Goal: Transaction & Acquisition: Purchase product/service

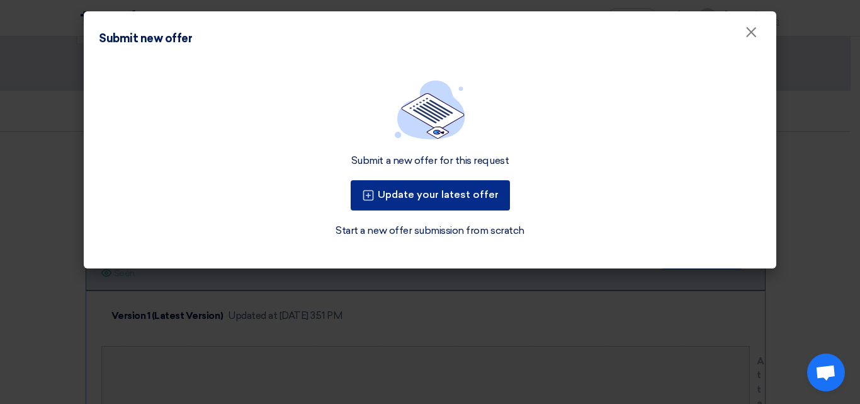
scroll to position [63, 0]
click at [429, 190] on button "Update your latest offer" at bounding box center [430, 195] width 159 height 30
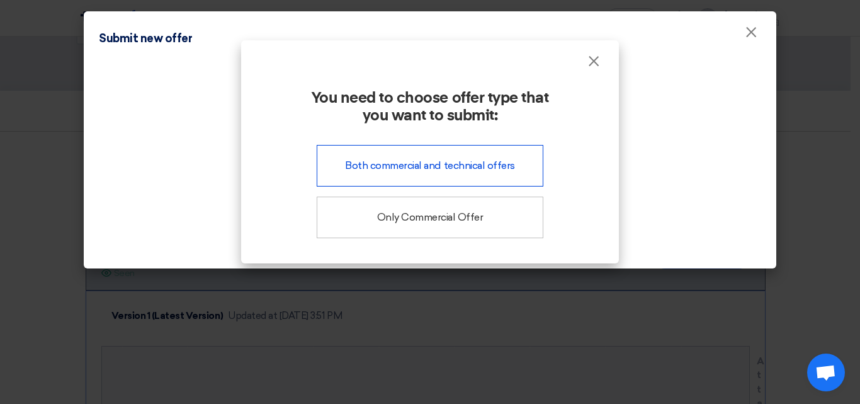
click at [414, 171] on div "Both commercial and technical offers" at bounding box center [430, 166] width 227 height 42
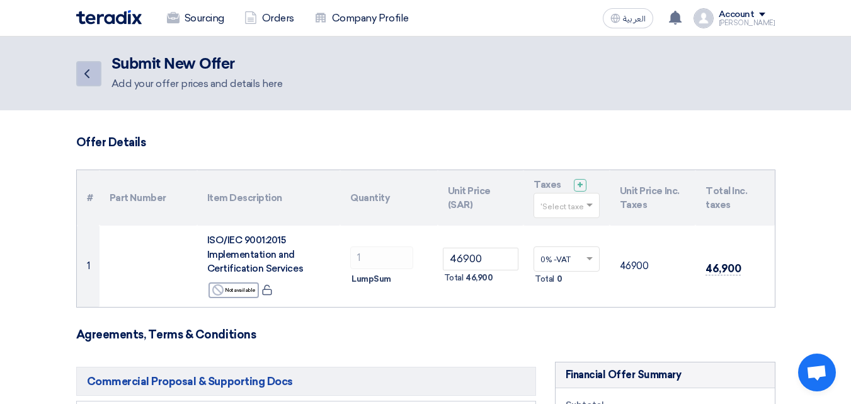
click at [88, 79] on icon "Back" at bounding box center [86, 73] width 15 height 15
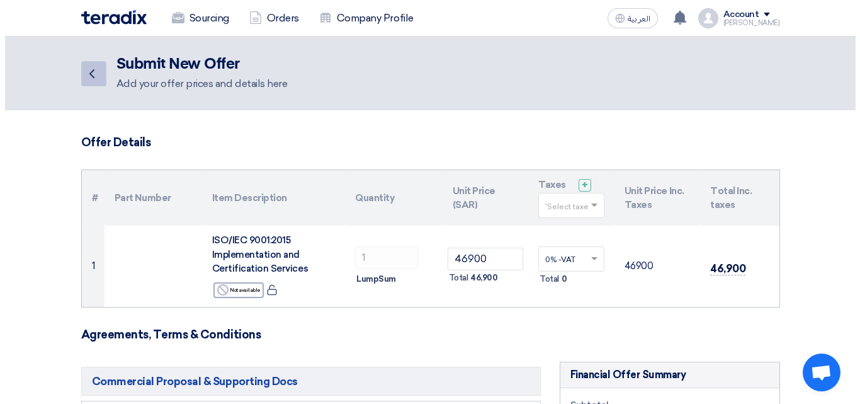
scroll to position [63, 0]
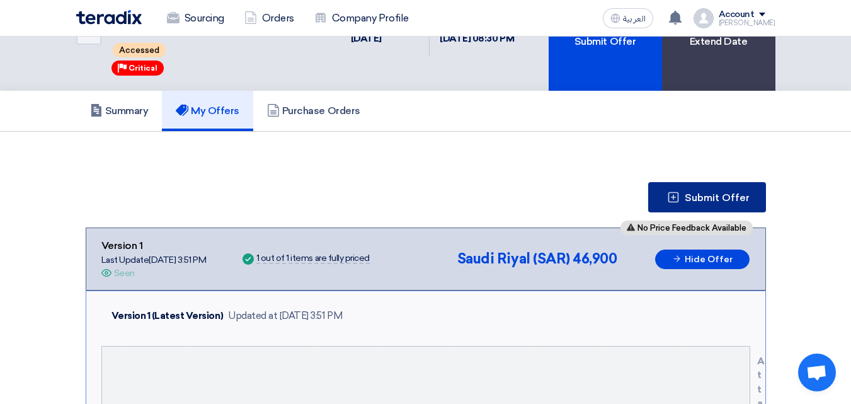
click at [715, 194] on span "Submit Offer" at bounding box center [716, 198] width 65 height 10
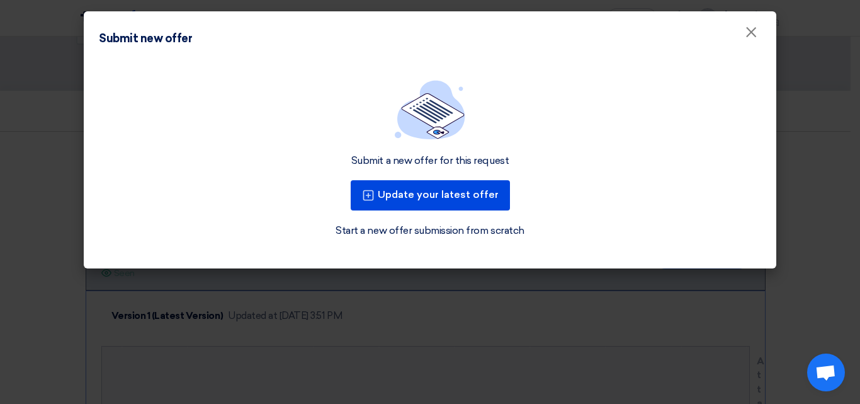
click at [412, 132] on img at bounding box center [430, 109] width 71 height 59
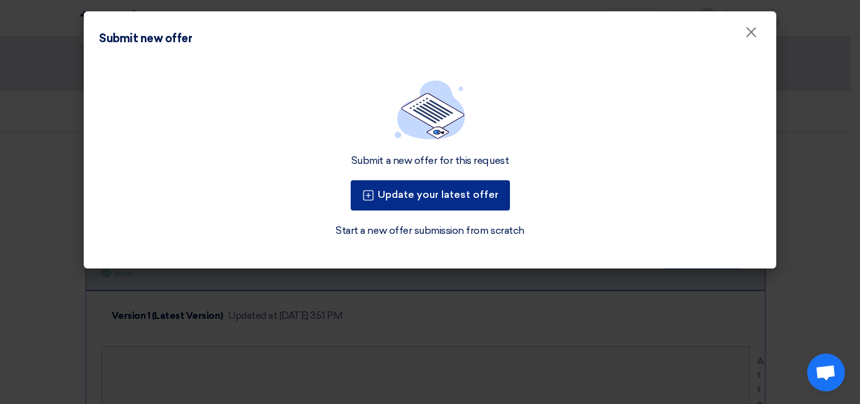
click at [427, 190] on button "Update your latest offer" at bounding box center [430, 195] width 159 height 30
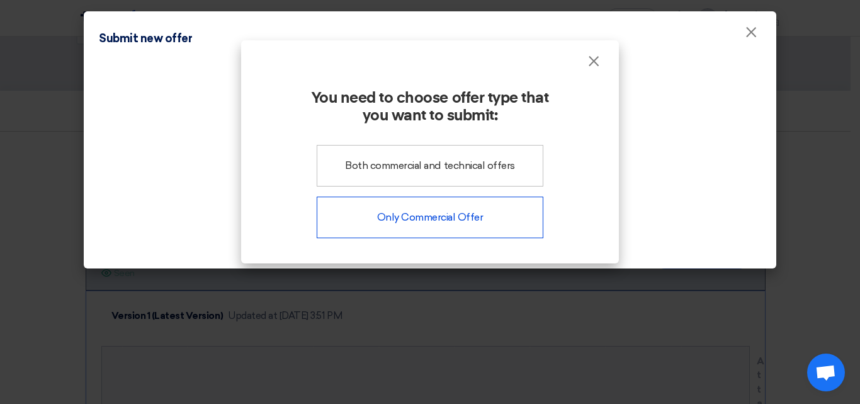
click at [403, 220] on div "Only Commercial Offer" at bounding box center [430, 217] width 227 height 42
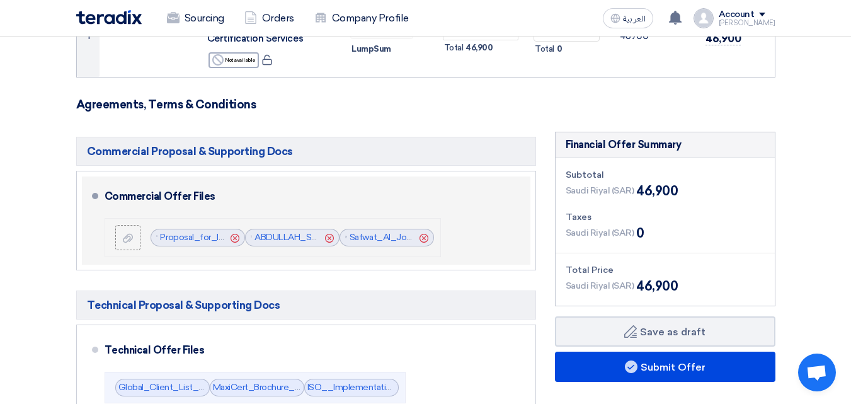
scroll to position [252, 0]
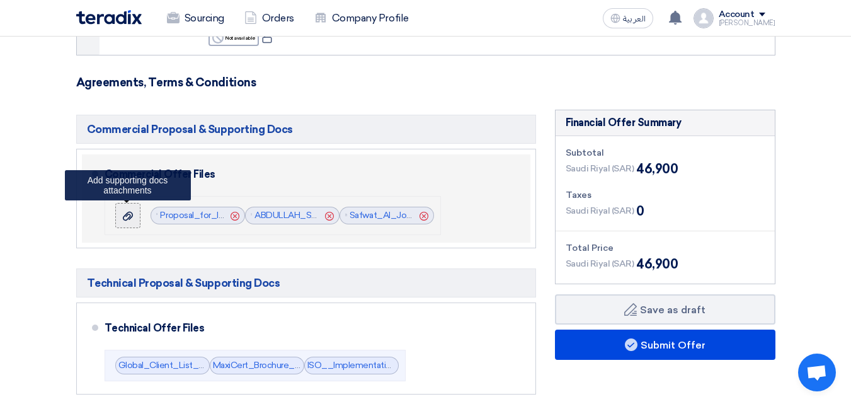
click at [132, 219] on icon at bounding box center [128, 216] width 10 height 10
click at [0, 0] on input "file" at bounding box center [0, 0] width 0 height 0
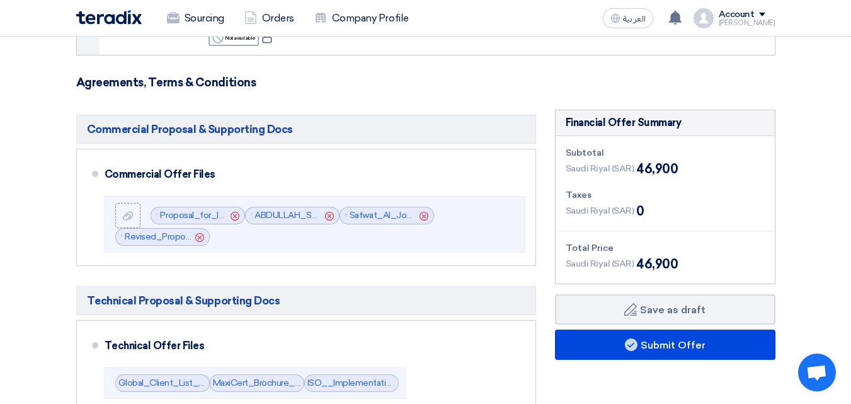
click at [672, 171] on span "46,900" at bounding box center [657, 168] width 42 height 19
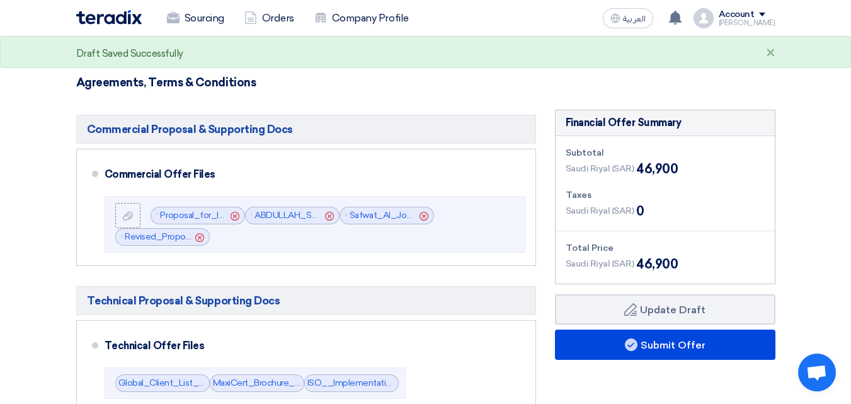
click at [677, 169] on div "Saudi Riyal (SAR) 46,900" at bounding box center [664, 168] width 199 height 19
click at [669, 171] on span "46,900" at bounding box center [657, 168] width 42 height 19
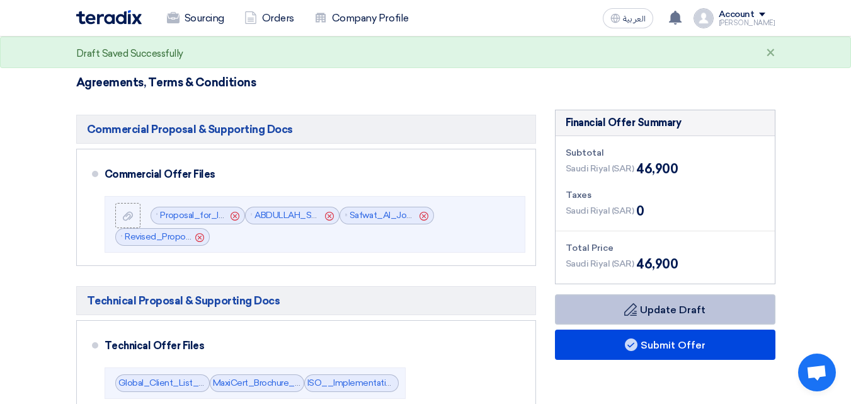
click at [654, 317] on button "Draft Update Draft" at bounding box center [665, 309] width 220 height 30
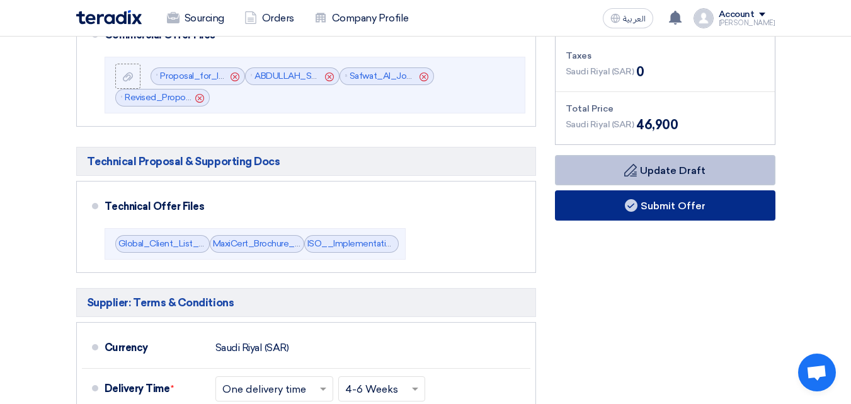
scroll to position [315, 0]
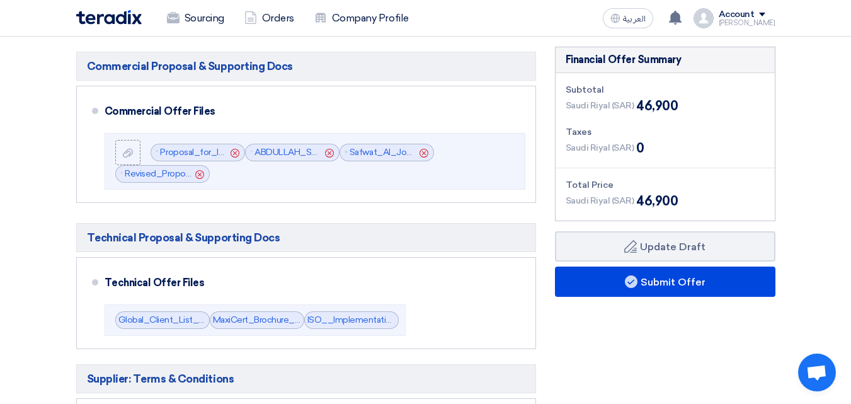
click at [674, 200] on span "46,900" at bounding box center [657, 200] width 42 height 19
drag, startPoint x: 673, startPoint y: 200, endPoint x: 638, endPoint y: 200, distance: 34.6
click at [638, 200] on span "46,900" at bounding box center [657, 200] width 42 height 19
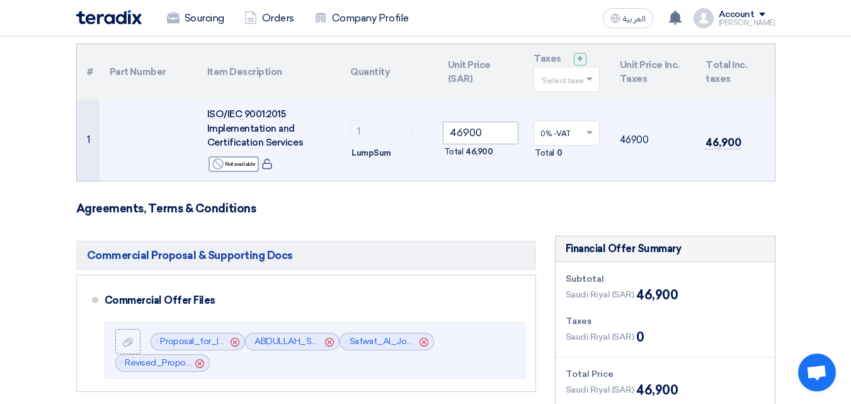
scroll to position [63, 0]
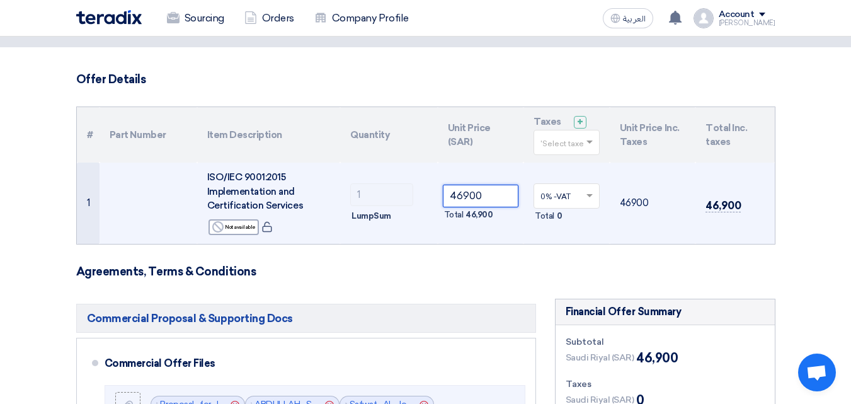
click at [489, 199] on input "46900" at bounding box center [481, 195] width 76 height 23
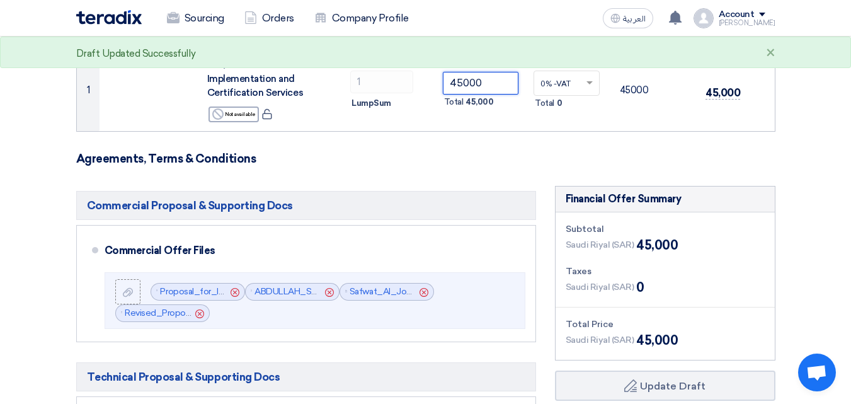
scroll to position [252, 0]
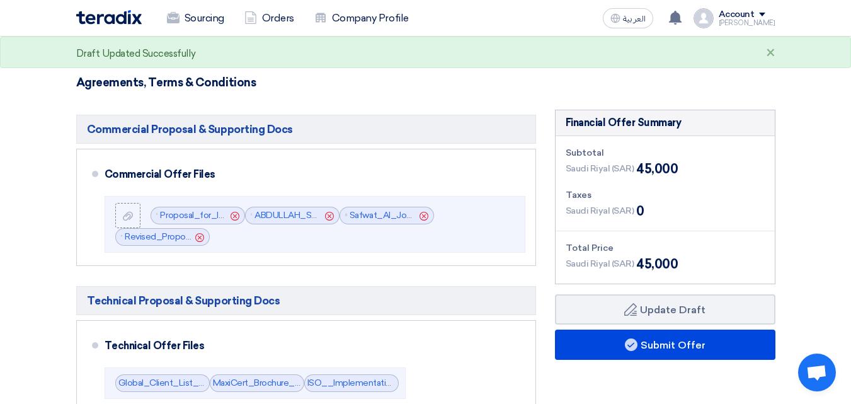
type input "45000"
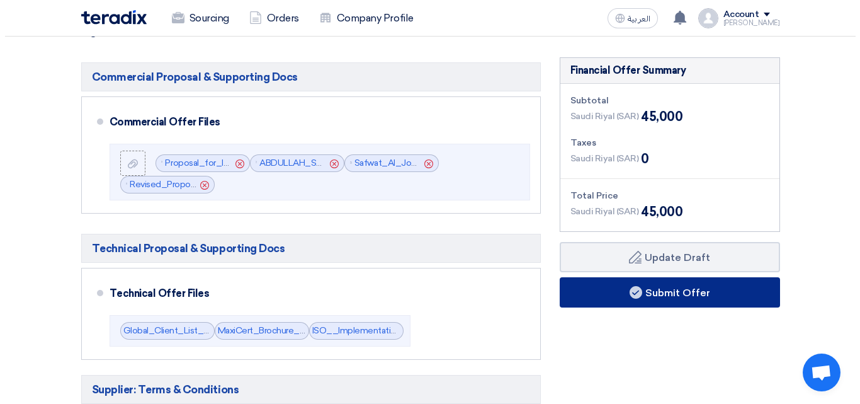
scroll to position [315, 0]
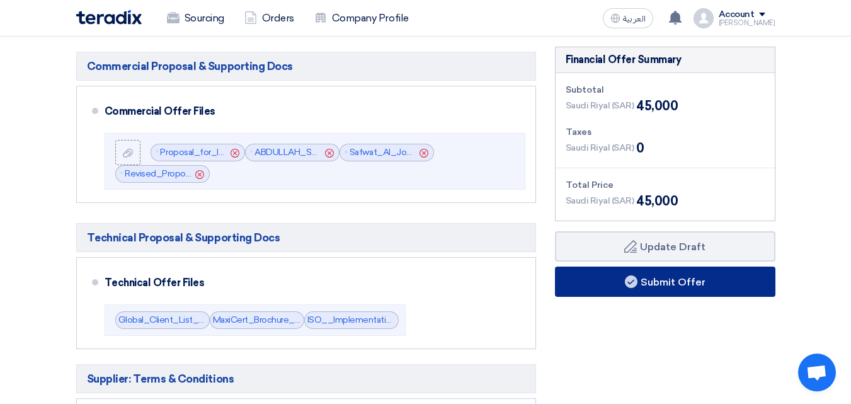
click at [647, 285] on button "Submit Offer" at bounding box center [665, 281] width 220 height 30
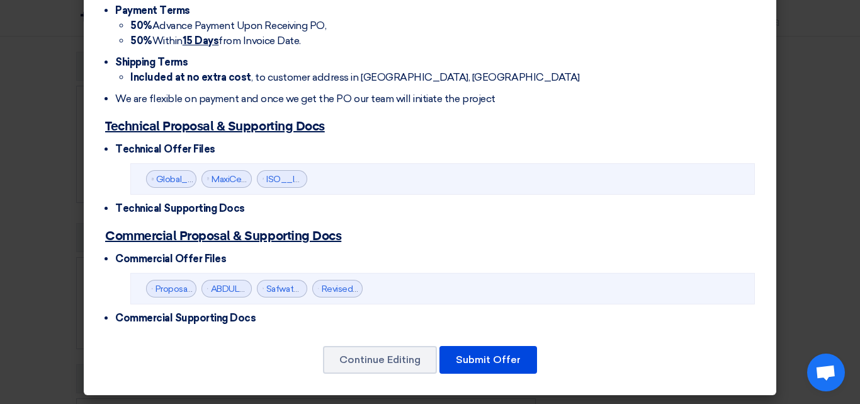
scroll to position [423, 0]
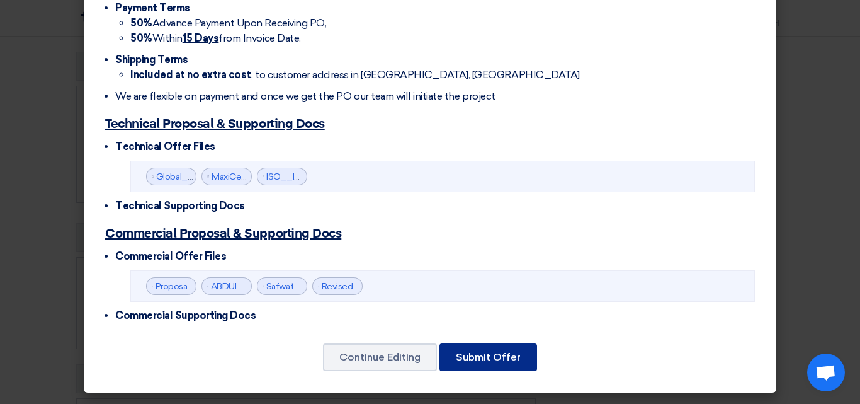
click at [485, 356] on button "Submit Offer" at bounding box center [488, 357] width 98 height 28
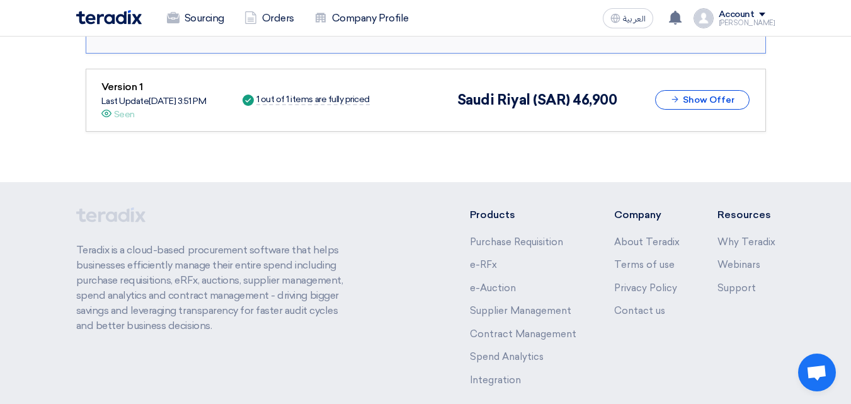
scroll to position [1320, 0]
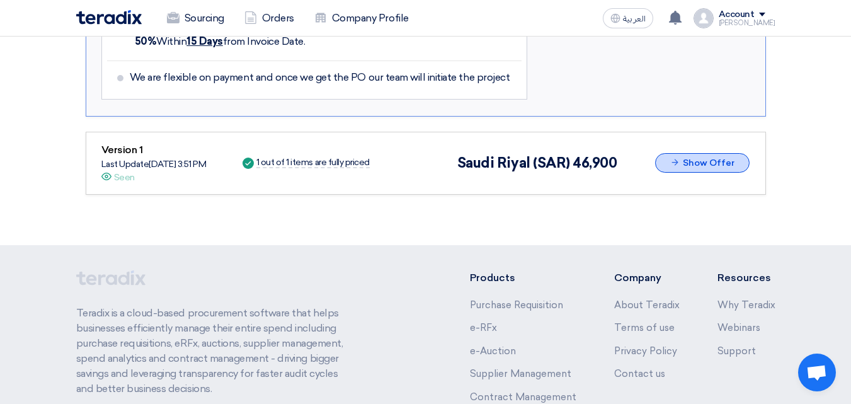
click at [688, 165] on button "Show Offer" at bounding box center [702, 163] width 94 height 20
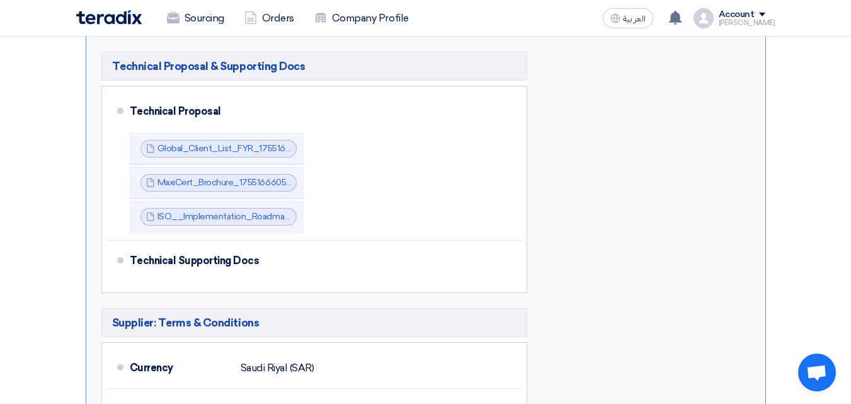
scroll to position [816, 0]
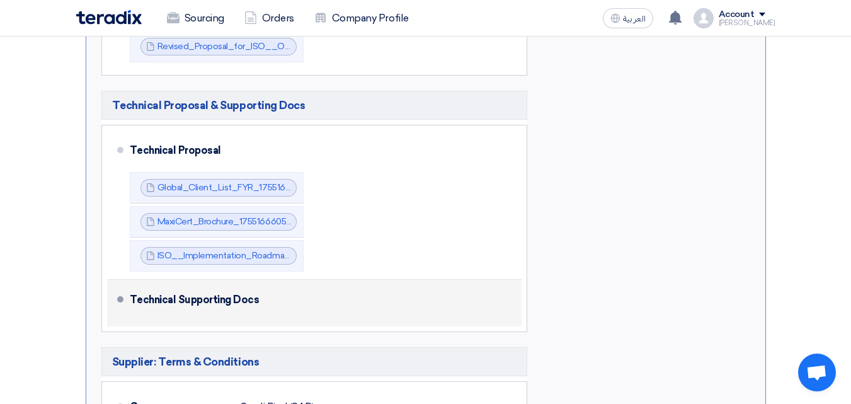
click at [204, 293] on div "Technical Supporting Docs" at bounding box center [318, 300] width 377 height 30
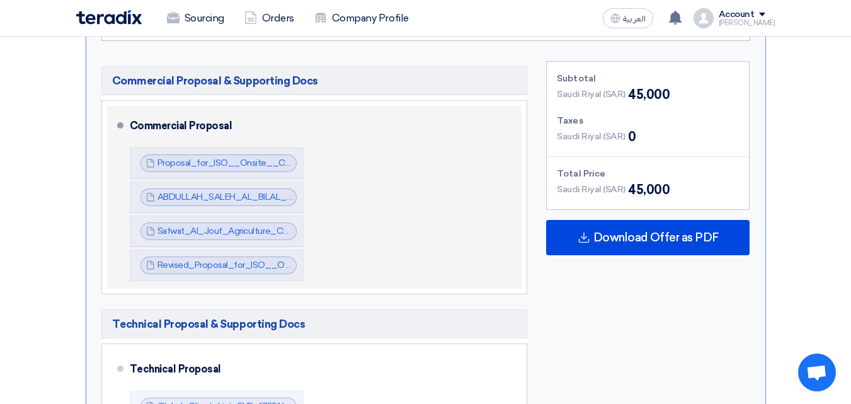
scroll to position [627, 0]
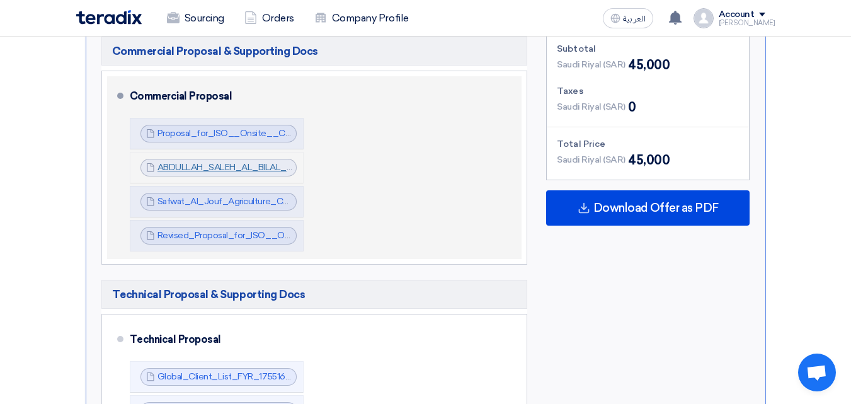
click at [244, 165] on link "ABDULLAH_SALEH_AL_BILAL_TRADING_COMPANY_ISO____1755166636525.pdf" at bounding box center [326, 167] width 339 height 11
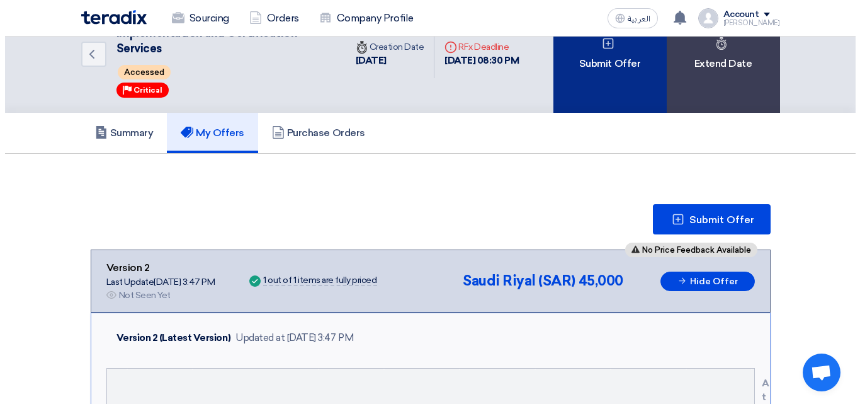
scroll to position [0, 0]
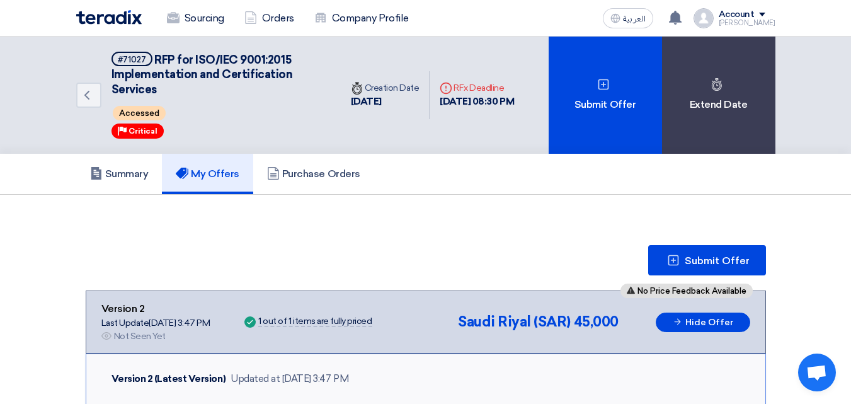
click at [739, 16] on div "Account" at bounding box center [736, 14] width 36 height 11
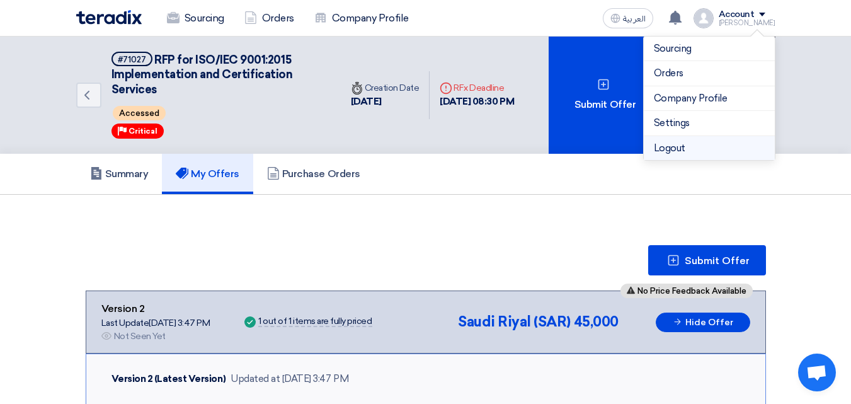
click at [688, 147] on li "Logout" at bounding box center [708, 148] width 131 height 25
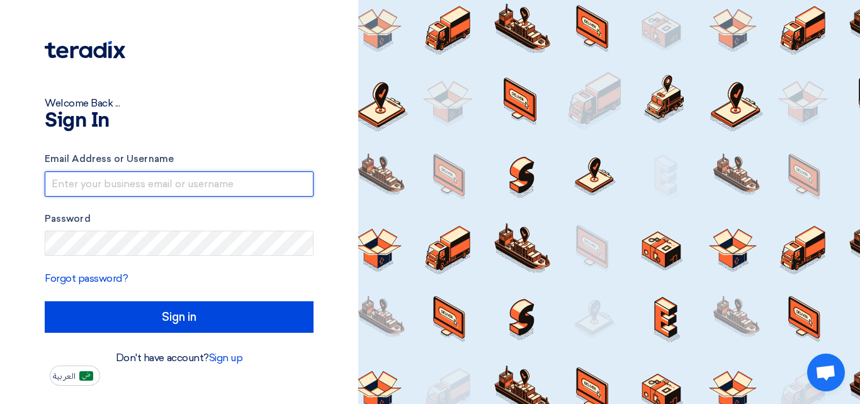
type input "[EMAIL_ADDRESS][DOMAIN_NAME]"
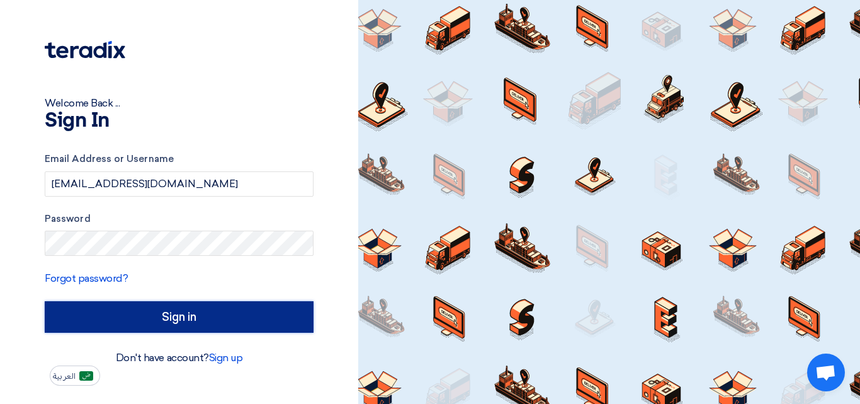
click at [192, 306] on input "Sign in" at bounding box center [179, 316] width 269 height 31
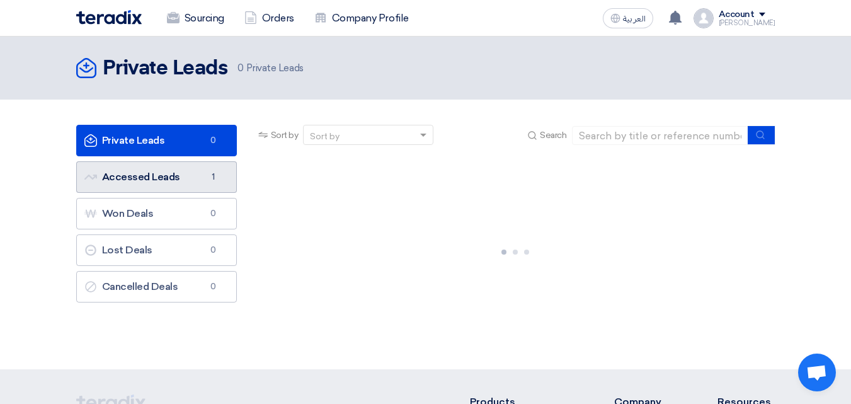
click at [161, 178] on link "Accessed Leads Accessed Leads 1" at bounding box center [156, 176] width 161 height 31
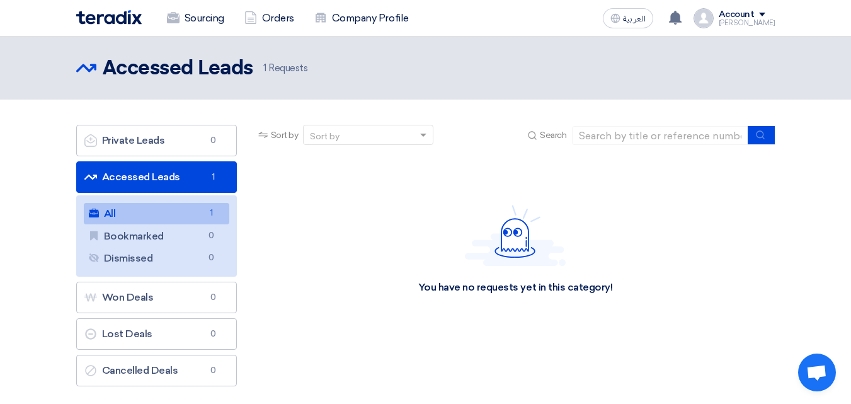
click at [154, 212] on link "All All 1" at bounding box center [156, 213] width 145 height 21
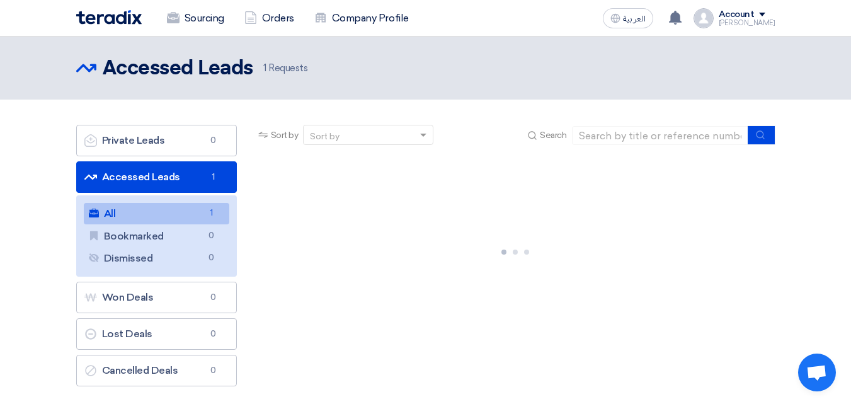
click at [101, 212] on link "All All 1" at bounding box center [156, 213] width 145 height 21
click at [126, 180] on link "Accessed Leads Accessed Leads 1" at bounding box center [156, 176] width 161 height 31
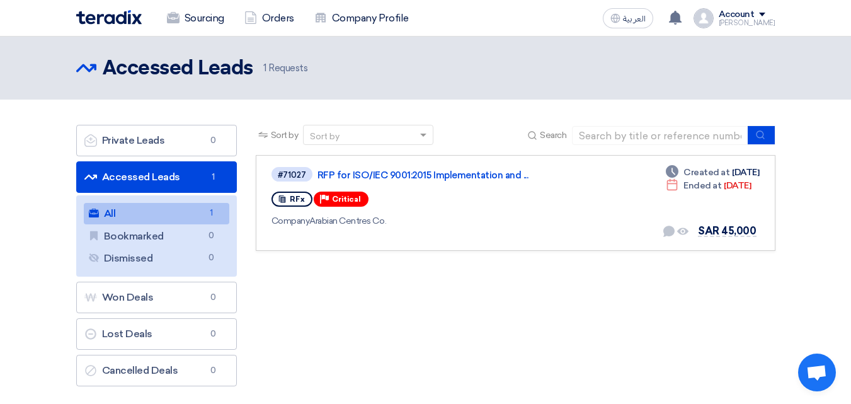
click at [754, 15] on div "Account" at bounding box center [736, 14] width 36 height 11
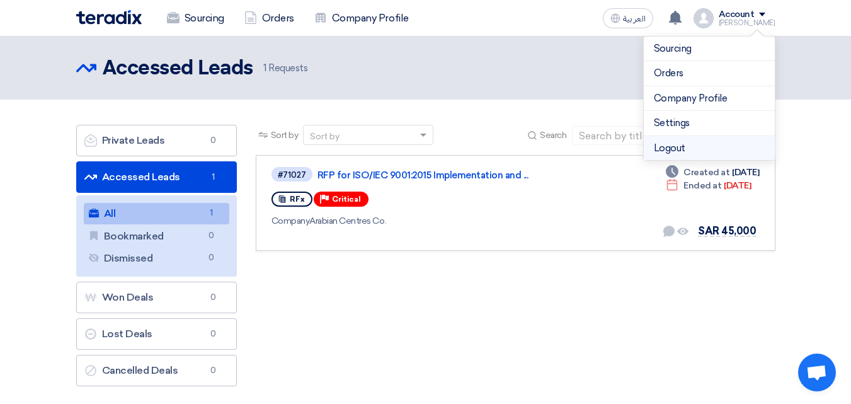
click at [688, 144] on li "Logout" at bounding box center [708, 148] width 131 height 25
